Goal: Task Accomplishment & Management: Manage account settings

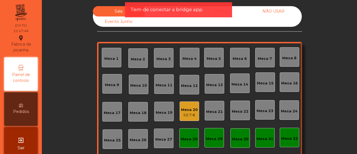
click at [196, 102] on div "Mesa 20 50.7 €" at bounding box center [189, 111] width 20 height 20
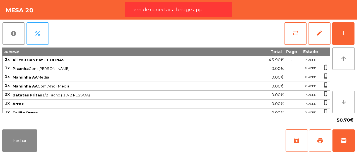
click at [346, 102] on icon "arrow_downward" at bounding box center [343, 101] width 7 height 7
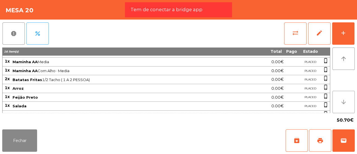
click at [346, 102] on icon "arrow_downward" at bounding box center [343, 101] width 7 height 7
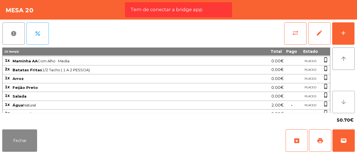
click at [346, 102] on icon "arrow_downward" at bounding box center [343, 101] width 7 height 7
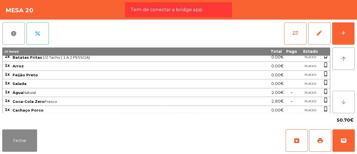
click at [346, 102] on icon "arrow_downward" at bounding box center [343, 101] width 7 height 7
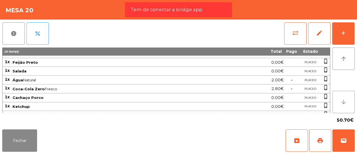
click at [346, 102] on icon "arrow_downward" at bounding box center [343, 101] width 7 height 7
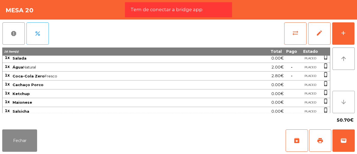
click at [346, 102] on icon "arrow_downward" at bounding box center [343, 101] width 7 height 7
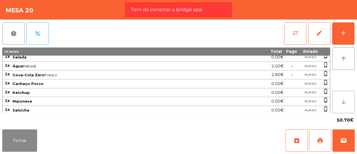
click at [346, 102] on icon "arrow_downward" at bounding box center [343, 101] width 7 height 7
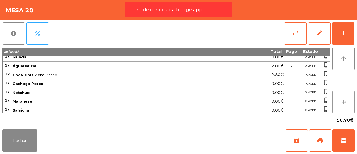
click at [346, 102] on icon "arrow_downward" at bounding box center [343, 101] width 7 height 7
click at [18, 143] on button "Fechar" at bounding box center [19, 140] width 35 height 22
